Goal: Navigation & Orientation: Understand site structure

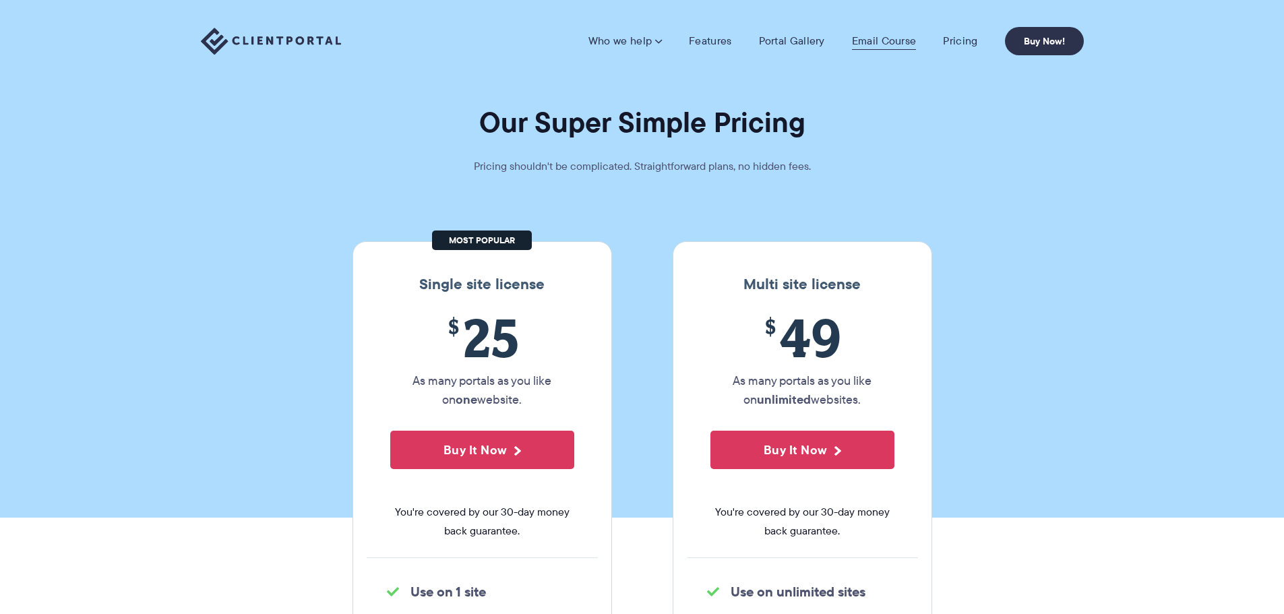
click at [900, 44] on link "Email Course" at bounding box center [884, 40] width 65 height 13
click at [804, 40] on link "Portal Gallery" at bounding box center [792, 40] width 66 height 13
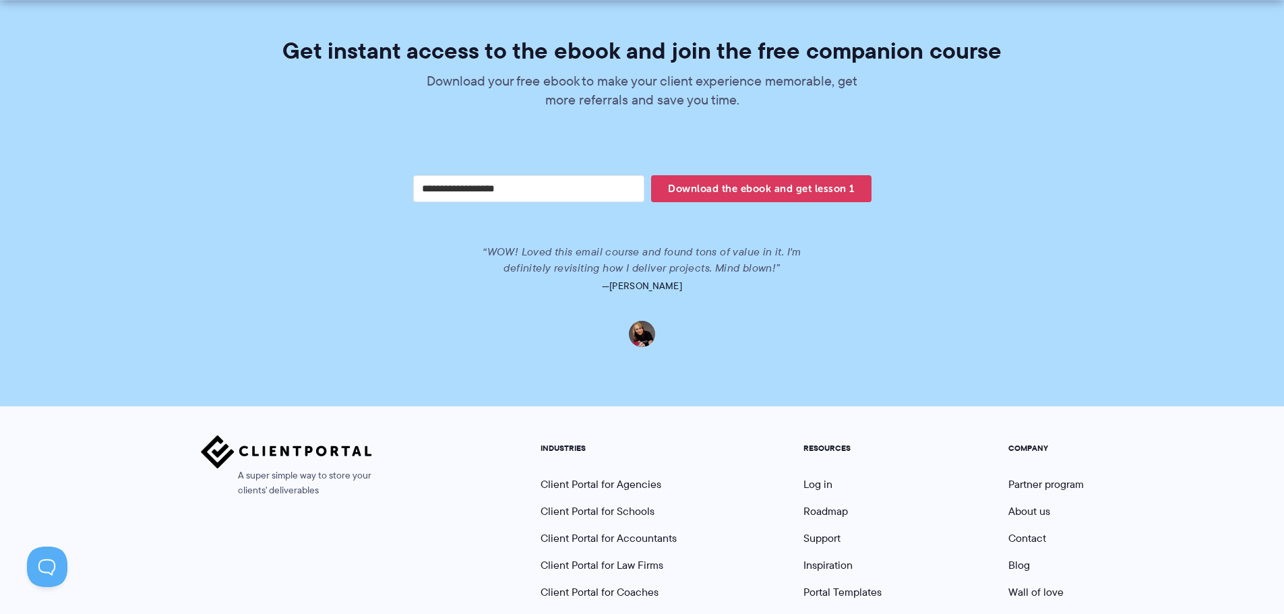
scroll to position [2809, 0]
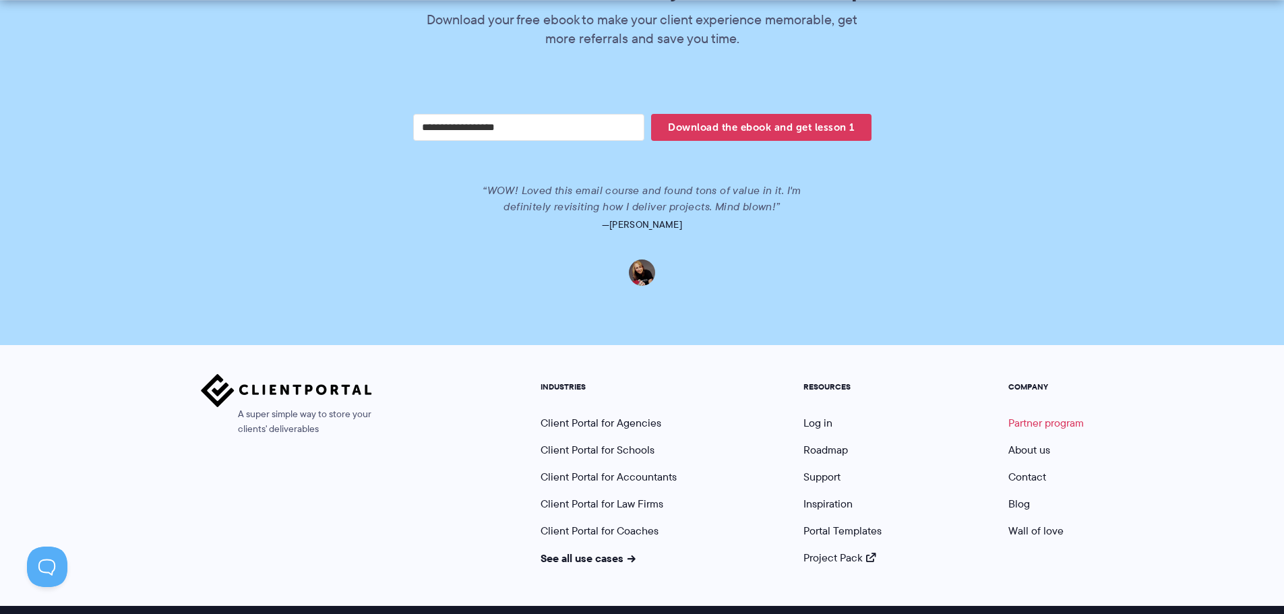
click at [1029, 415] on link "Partner program" at bounding box center [1047, 423] width 76 height 16
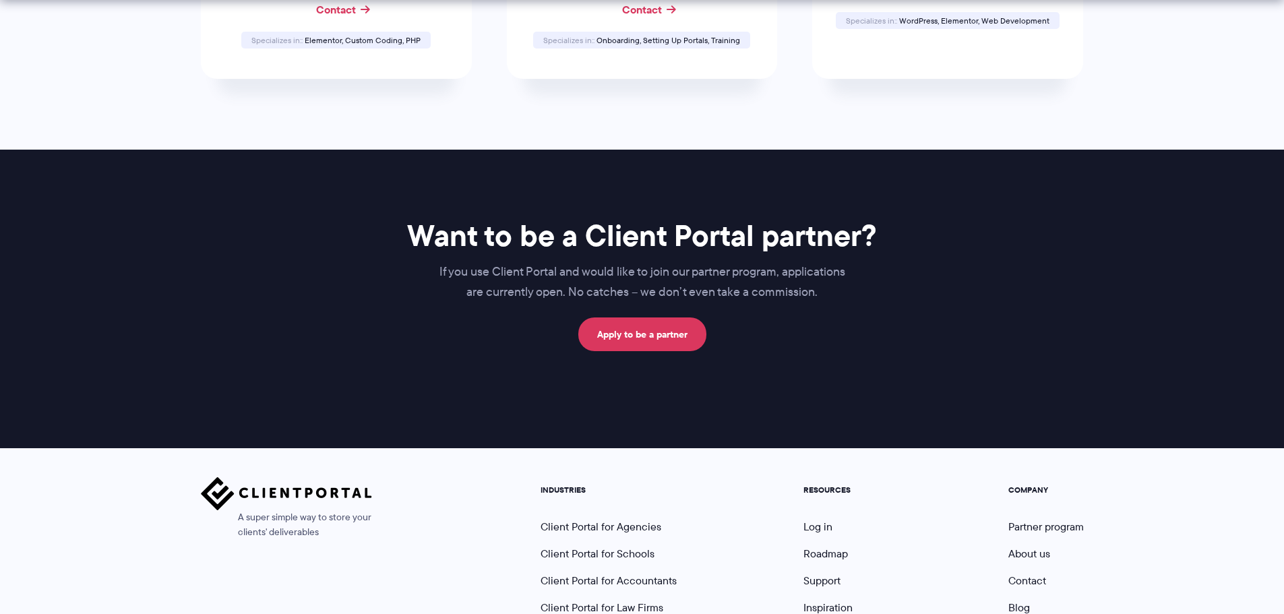
scroll to position [820, 0]
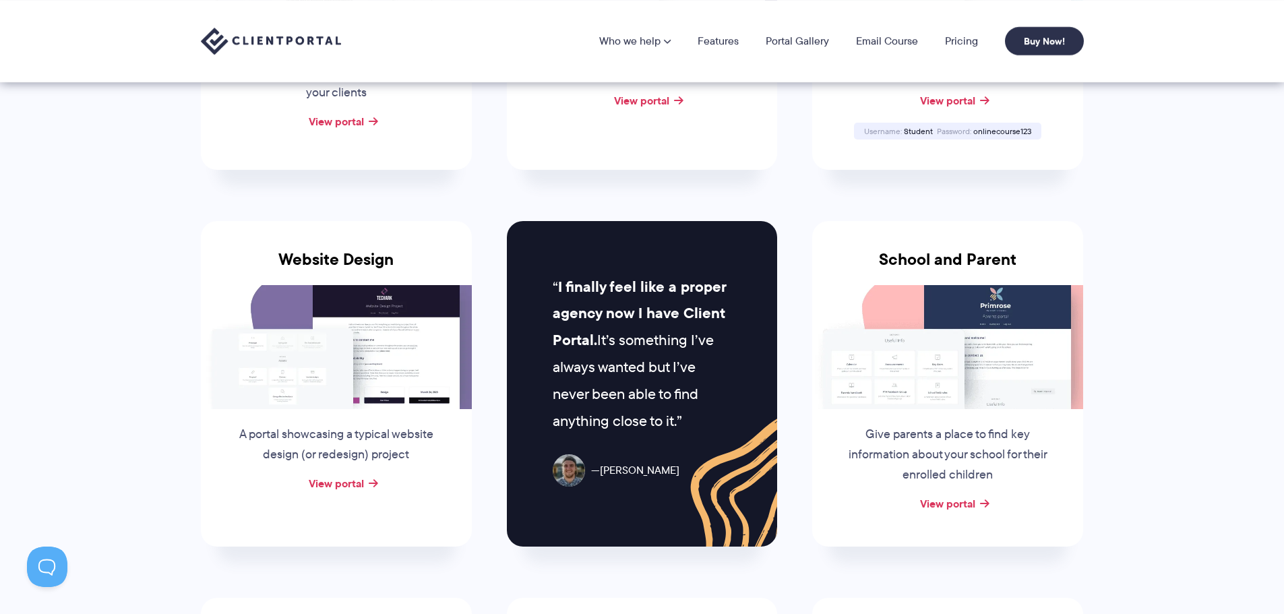
scroll to position [270, 0]
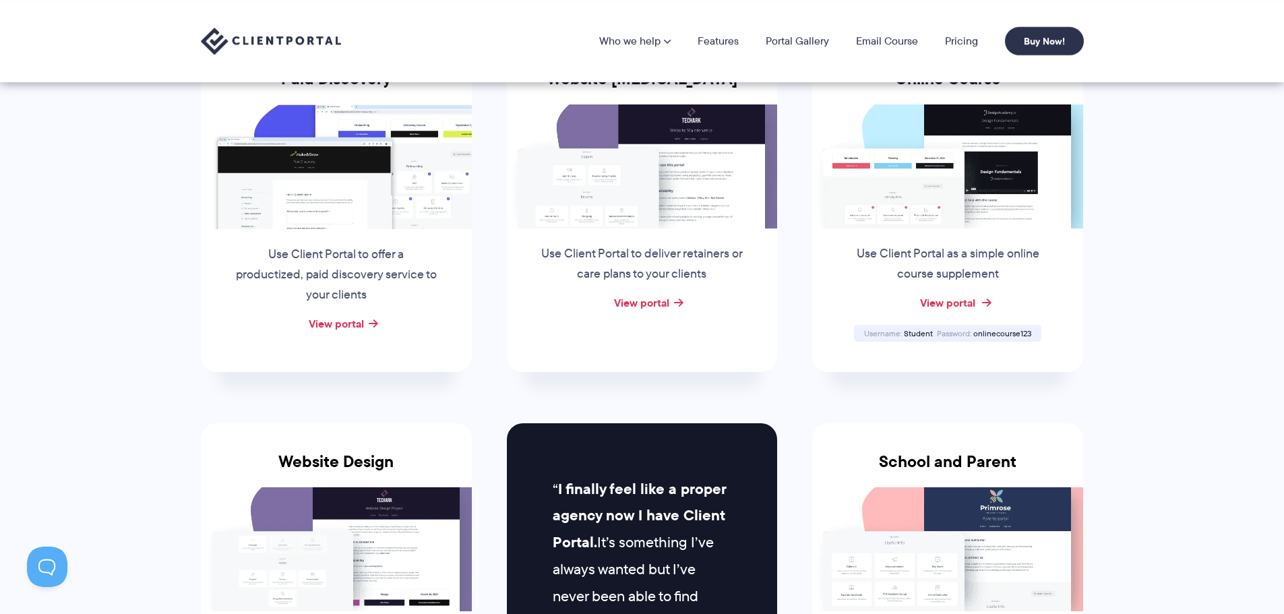
click at [945, 303] on link "View portal" at bounding box center [947, 303] width 55 height 16
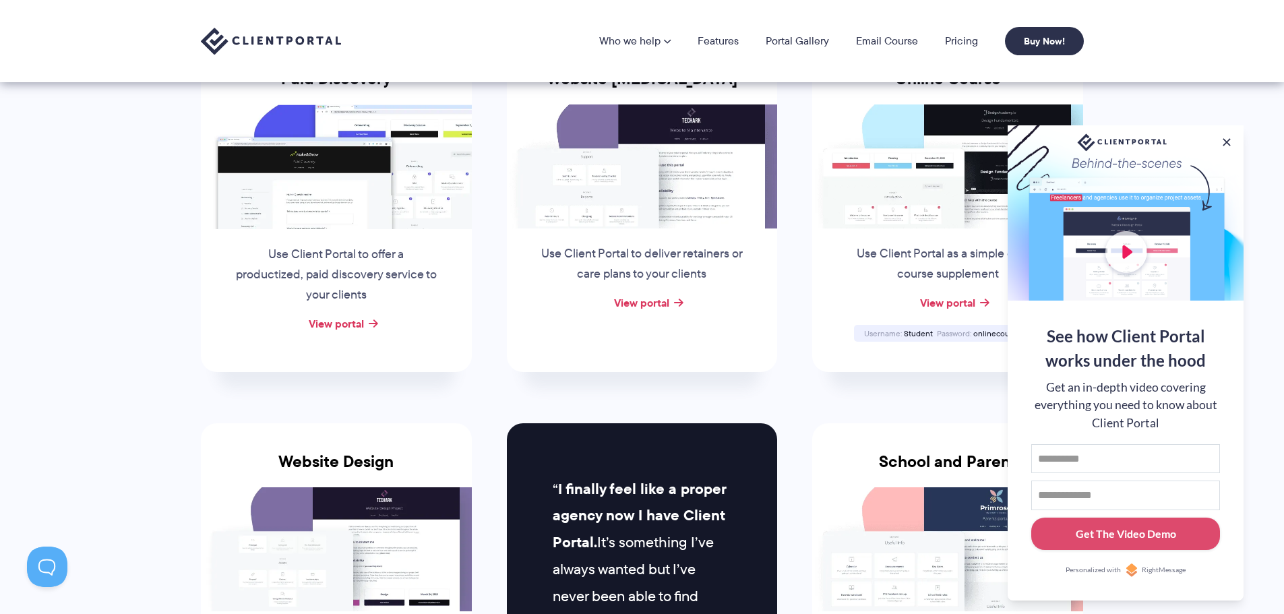
click at [1228, 141] on button at bounding box center [1226, 142] width 13 height 13
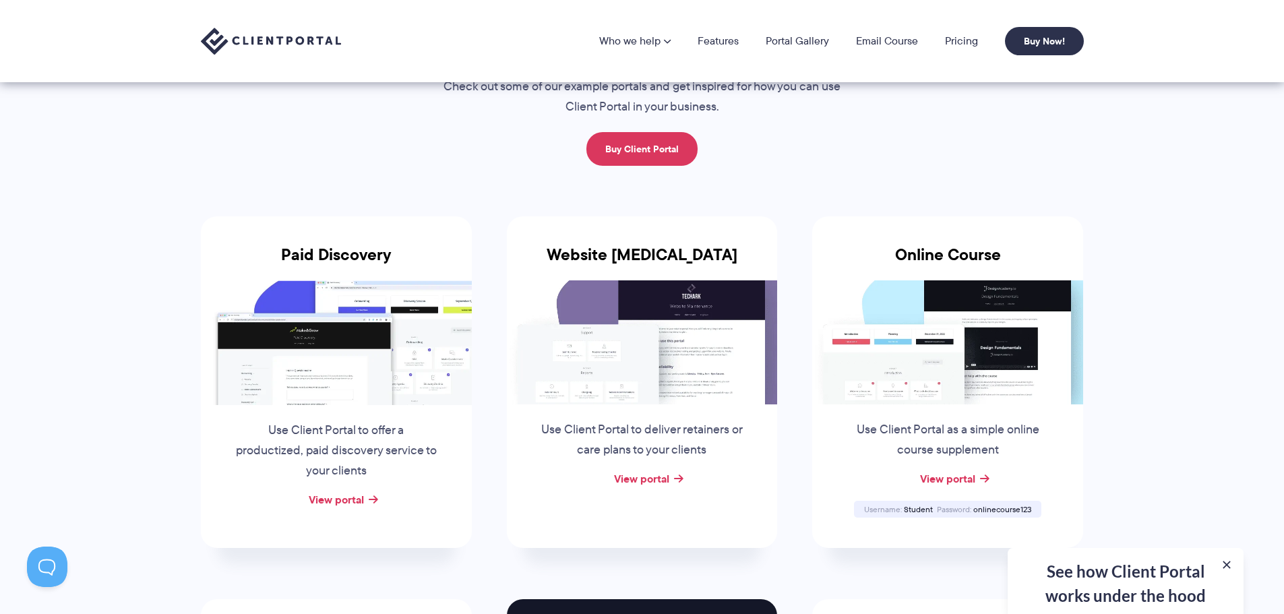
scroll to position [0, 0]
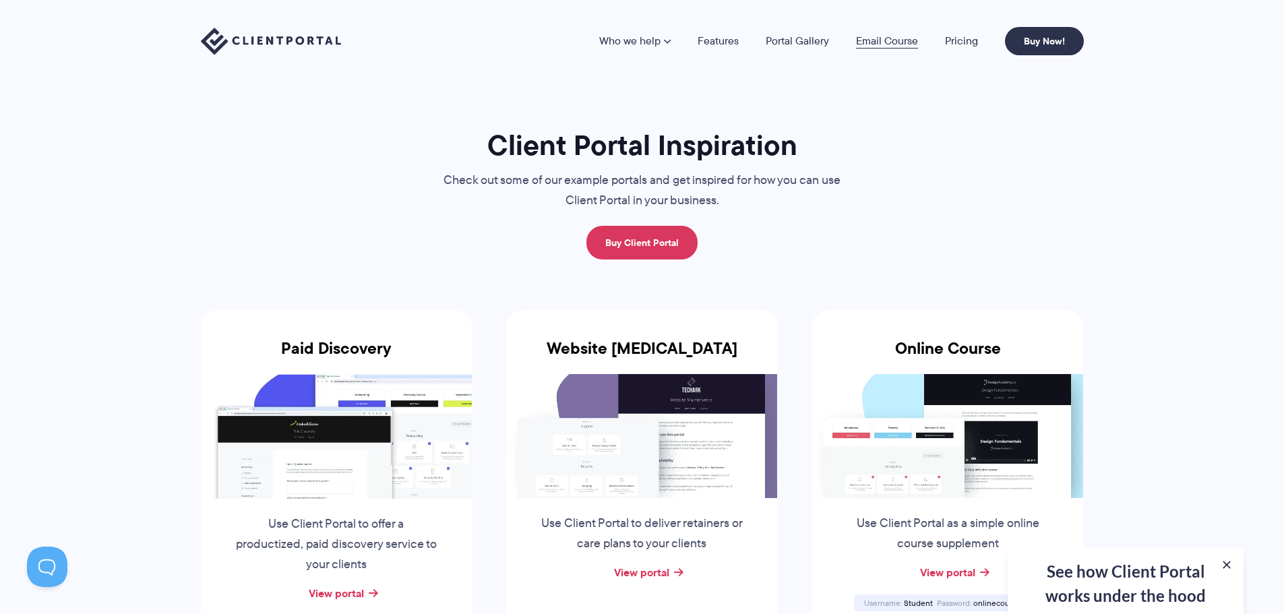
click at [864, 42] on link "Email Course" at bounding box center [887, 41] width 62 height 11
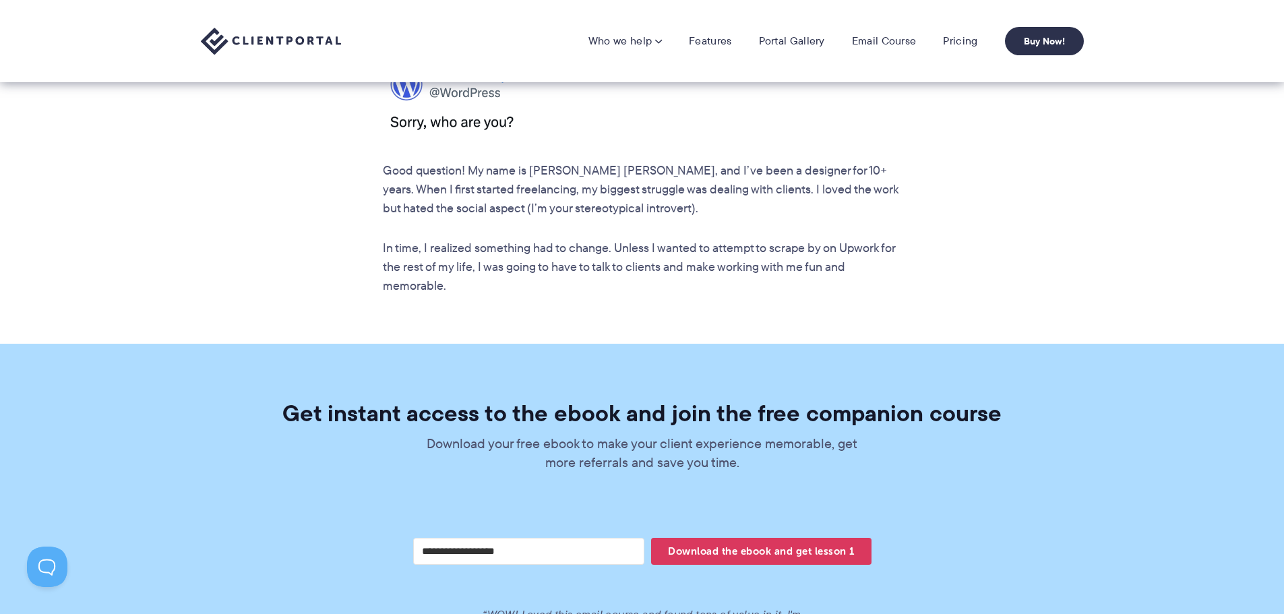
scroll to position [2360, 0]
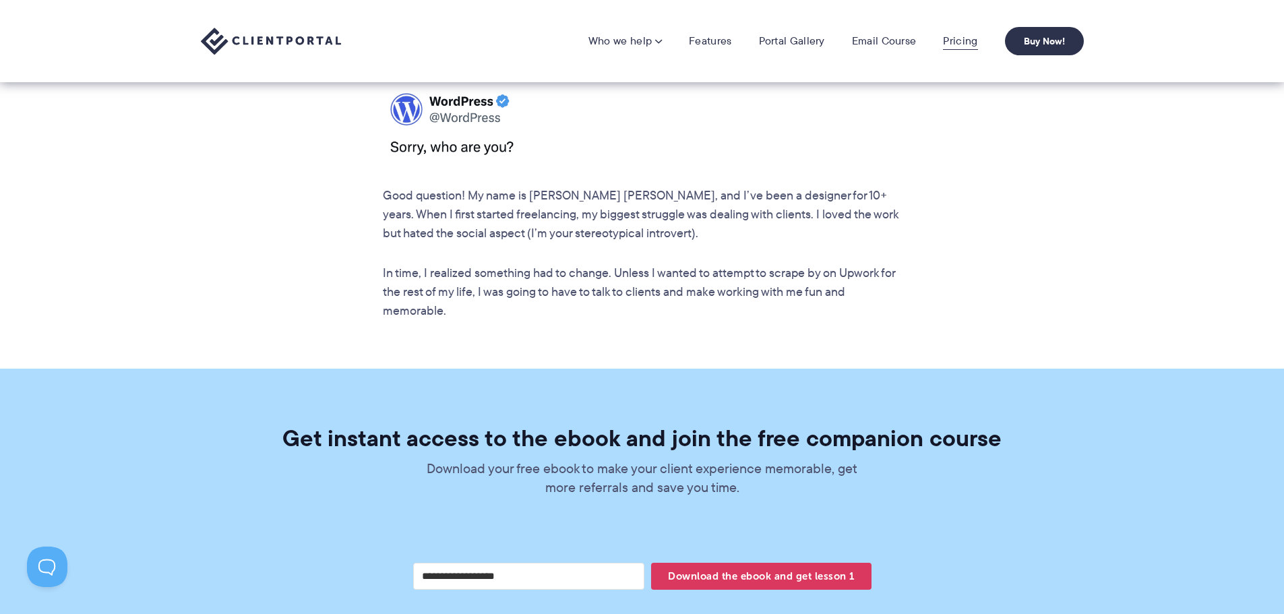
click at [949, 47] on link "Pricing" at bounding box center [960, 40] width 34 height 13
